Goal: Task Accomplishment & Management: Manage account settings

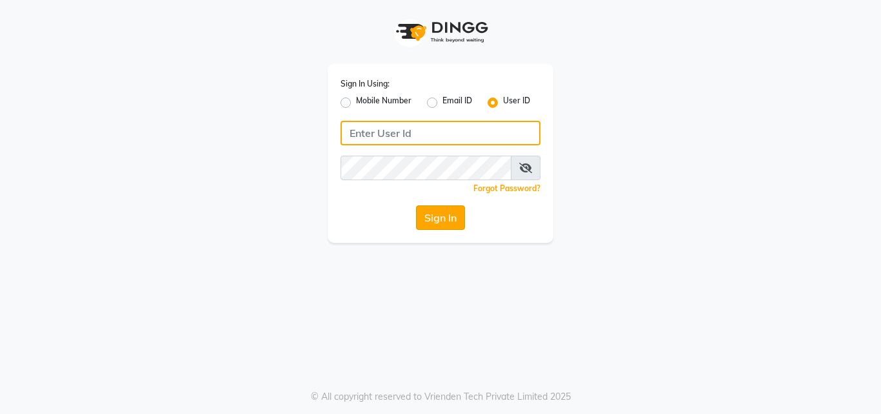
type input "arjun"
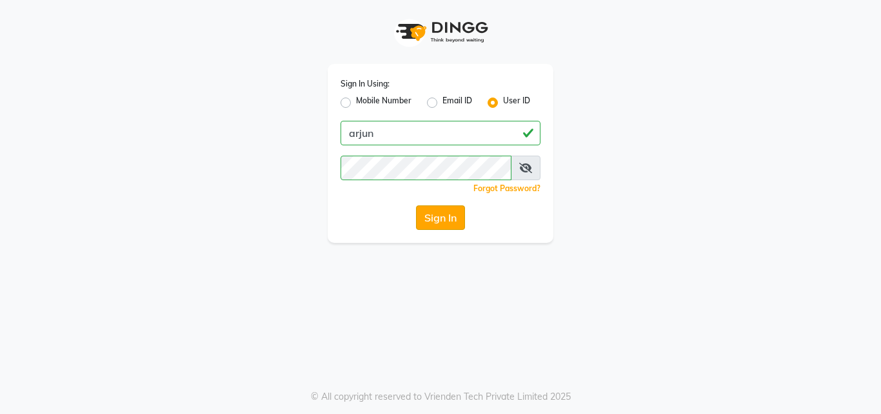
click at [436, 220] on button "Sign In" at bounding box center [440, 217] width 49 height 25
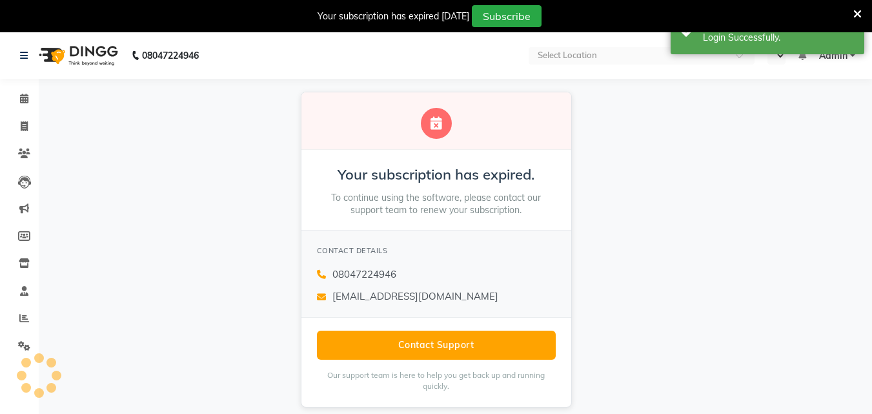
select select "en"
